Goal: Find specific page/section: Find specific page/section

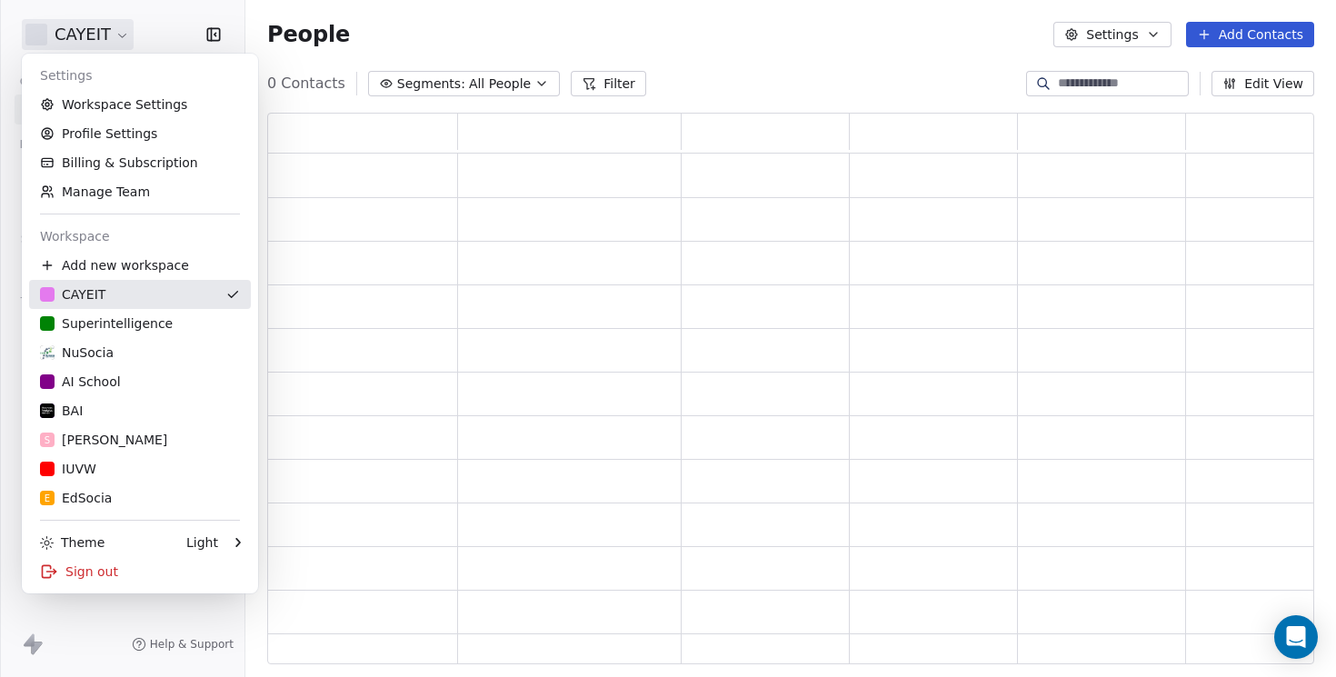
scroll to position [552, 1047]
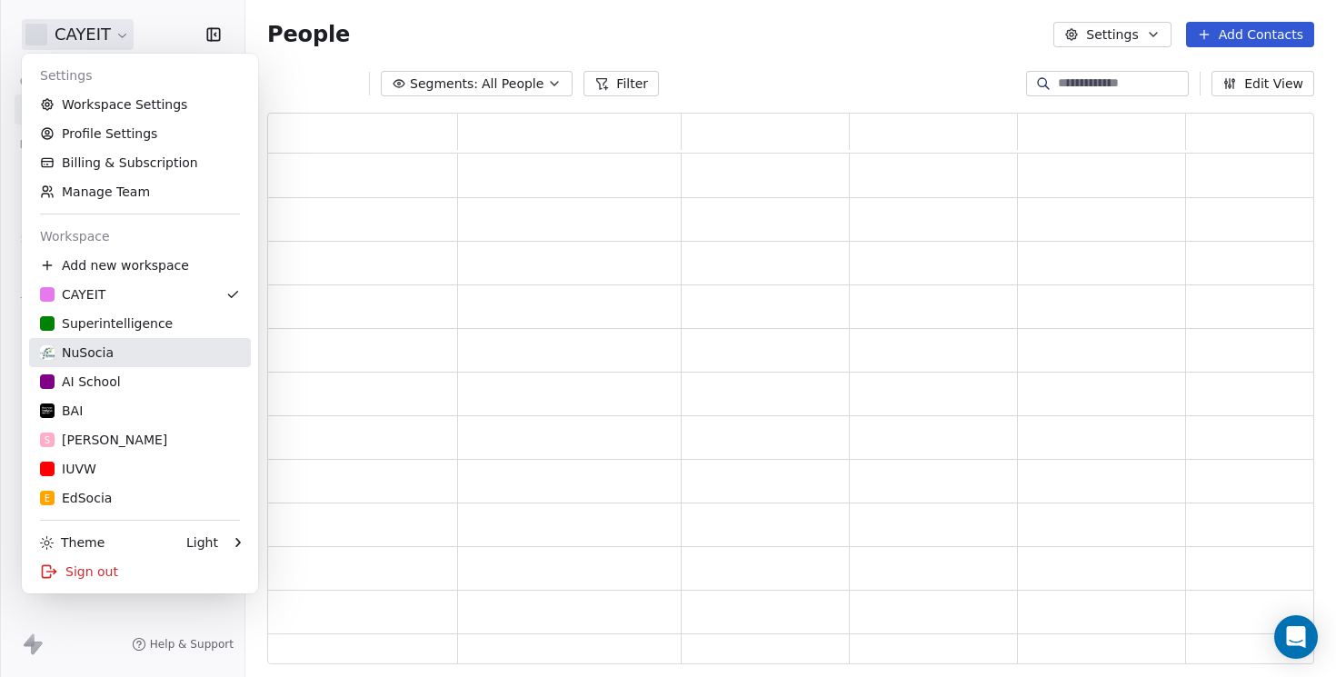
click at [90, 350] on div "NuSocia" at bounding box center [77, 353] width 74 height 18
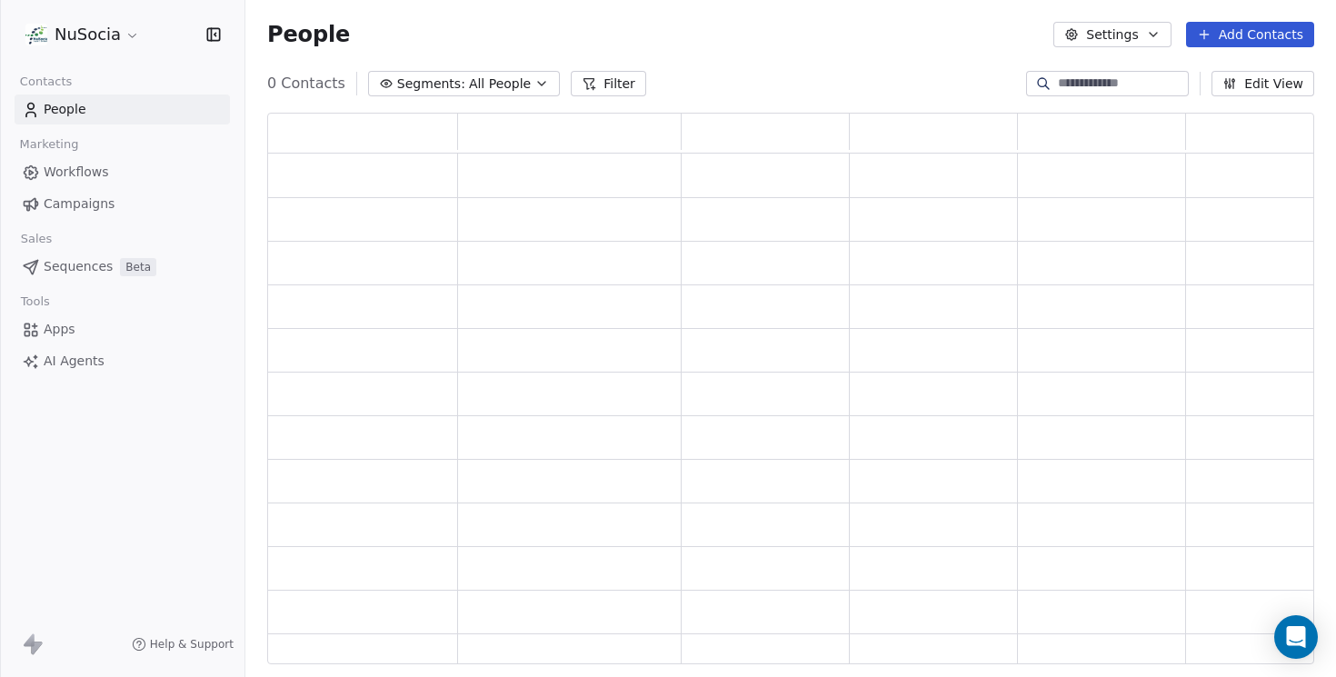
scroll to position [552, 1047]
click at [612, 45] on div "People Settings Add Contacts" at bounding box center [790, 34] width 1047 height 25
click at [811, 44] on div "People Settings Add Contacts" at bounding box center [790, 34] width 1047 height 25
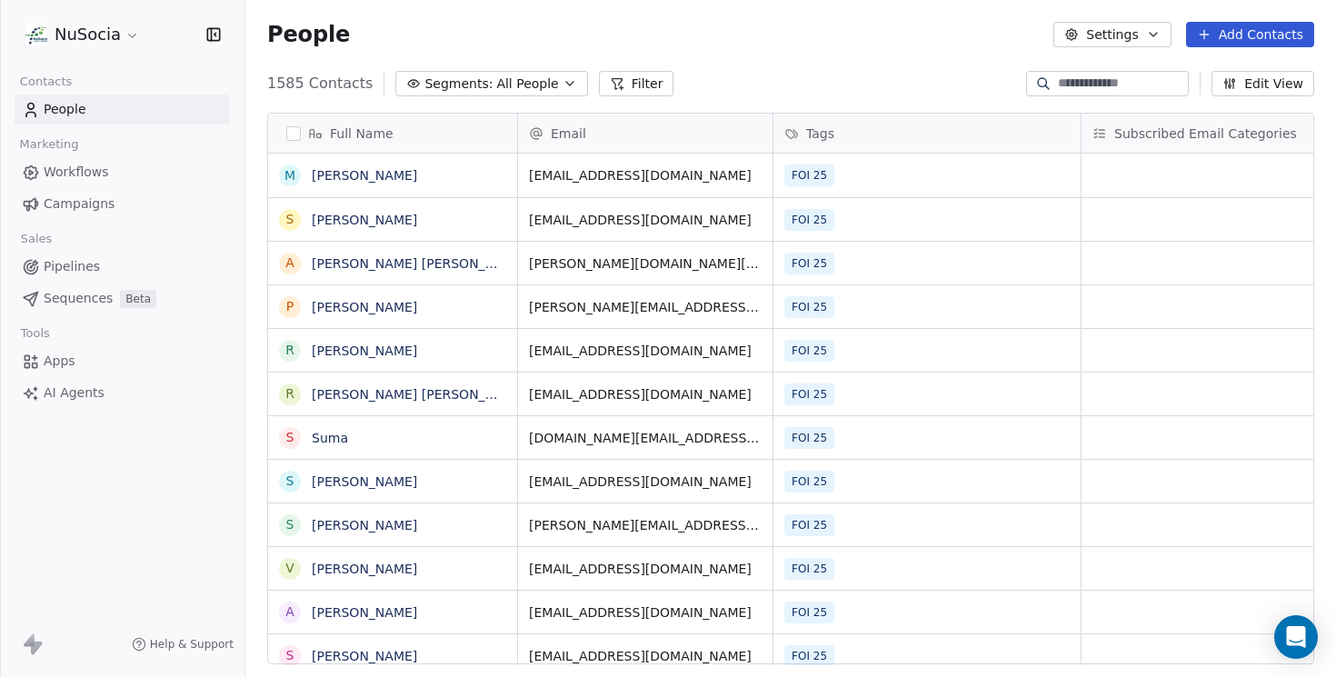
scroll to position [595, 1091]
click at [433, 88] on span "Segments:" at bounding box center [458, 84] width 68 height 19
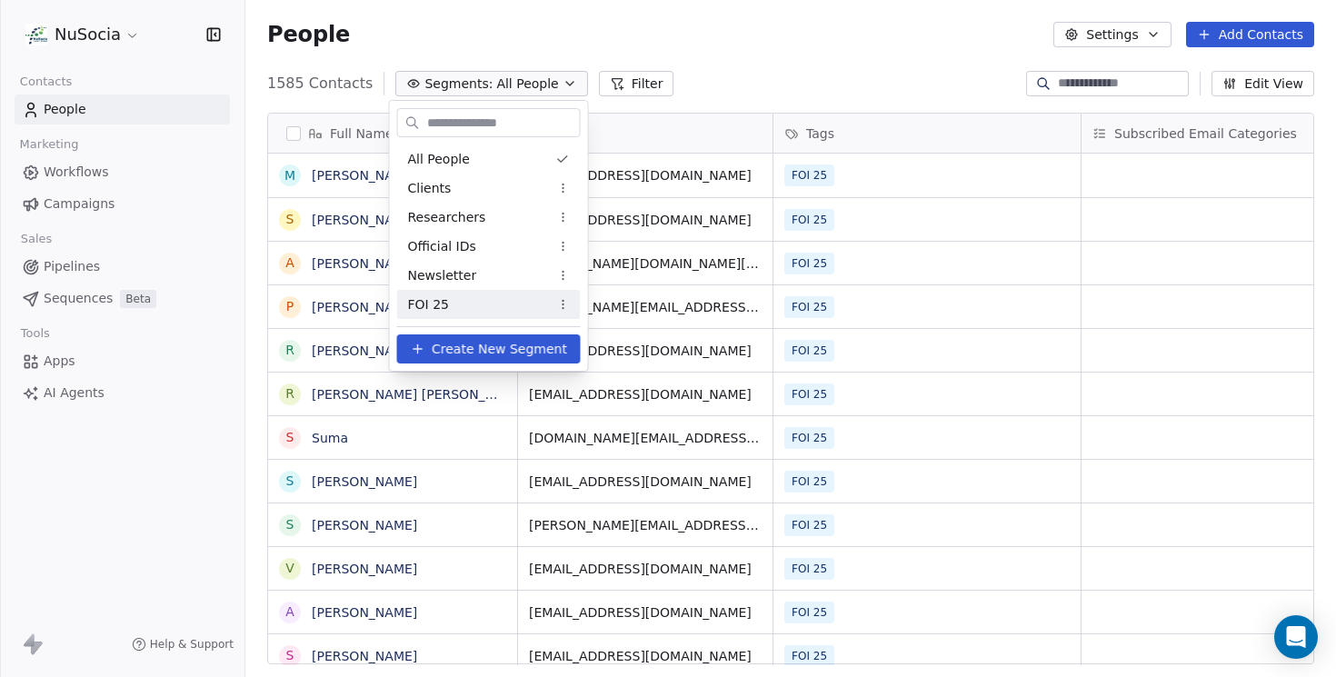
click at [426, 310] on span "FOI 25" at bounding box center [428, 304] width 41 height 19
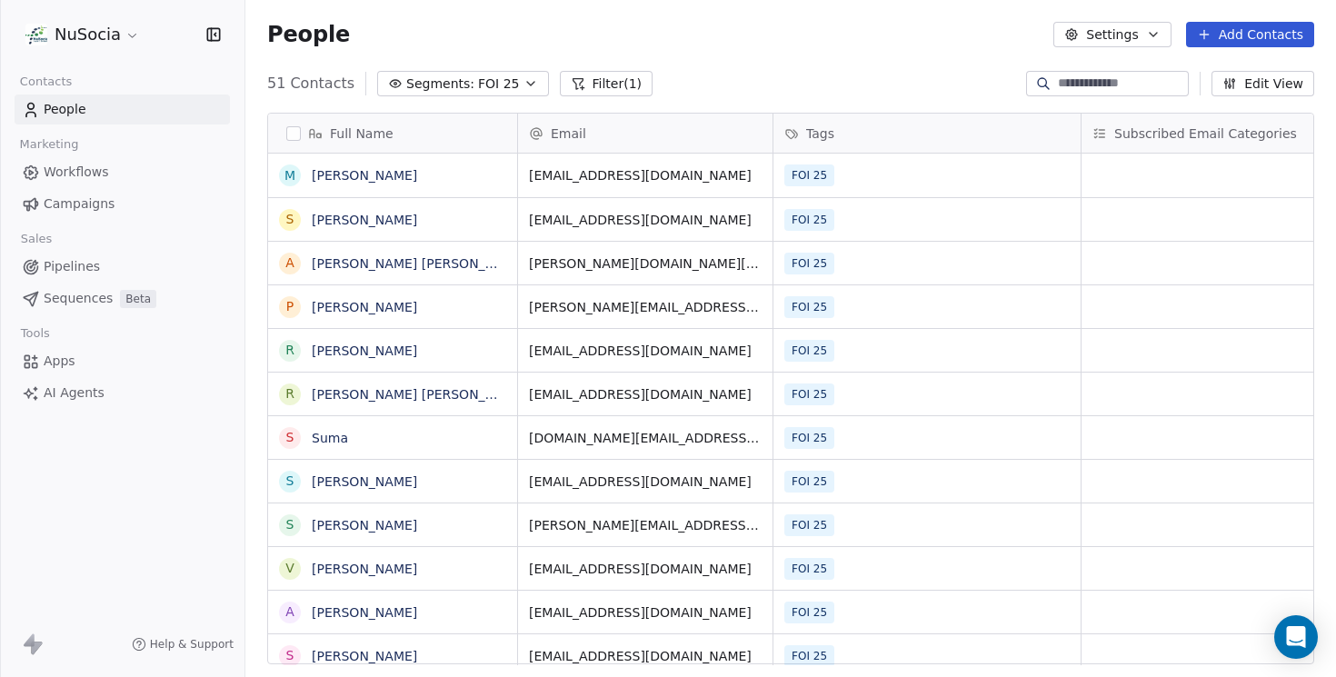
click at [661, 89] on div "51 Contacts Segments: FOI 25 Filter (1) Edit View" at bounding box center [790, 83] width 1091 height 29
click at [770, 76] on div "1585 Contacts Segments: All People Filter Edit View" at bounding box center [790, 83] width 1091 height 29
